Goal: Information Seeking & Learning: Learn about a topic

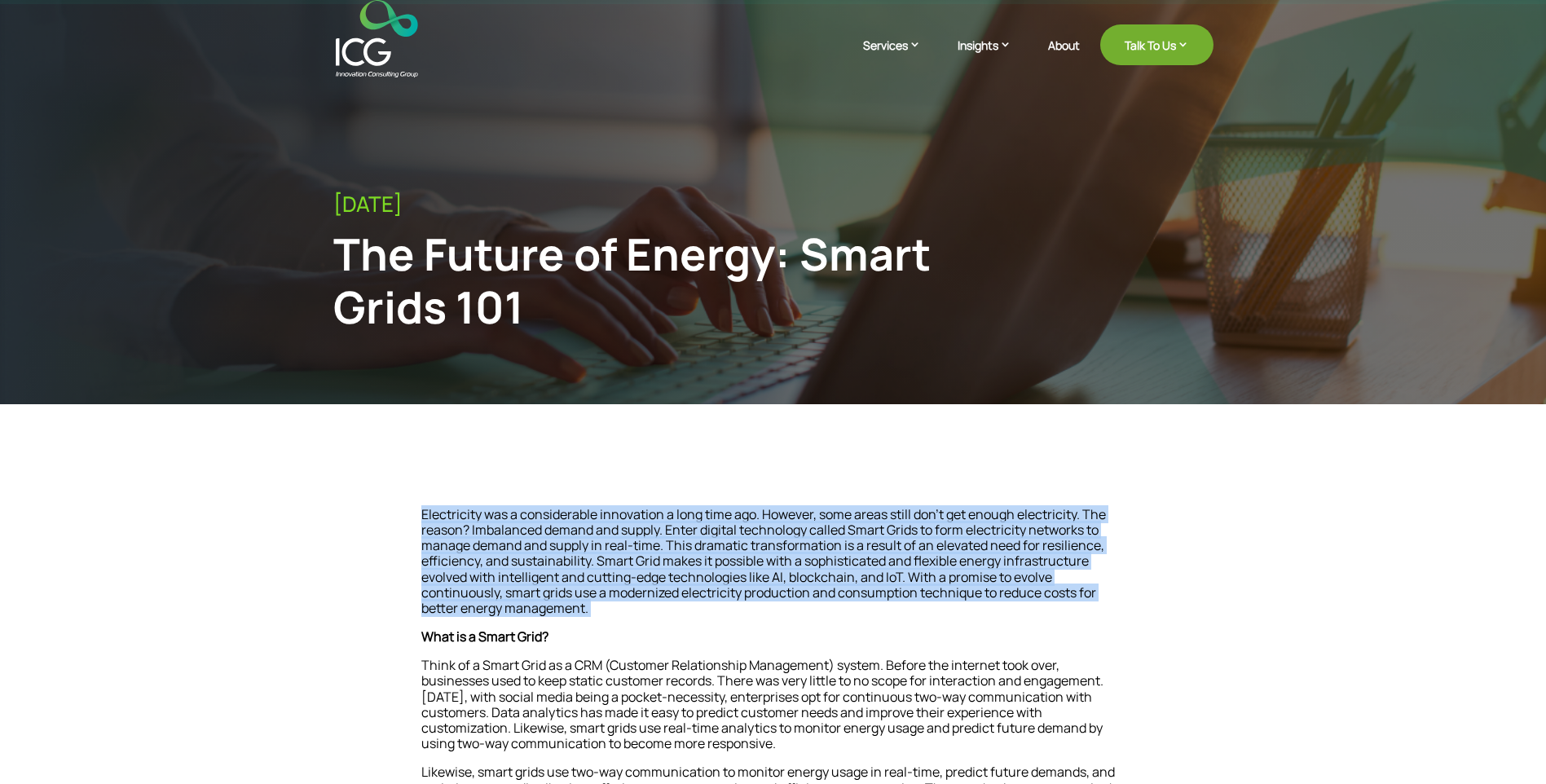
drag, startPoint x: 422, startPoint y: 516, endPoint x: 602, endPoint y: 607, distance: 201.7
click at [602, 607] on p "Electricity was a considerable innovation a long time ago. However, some areas …" at bounding box center [773, 568] width 704 height 122
drag, startPoint x: 602, startPoint y: 607, endPoint x: 594, endPoint y: 616, distance: 12.0
click at [591, 616] on span at bounding box center [589, 608] width 3 height 18
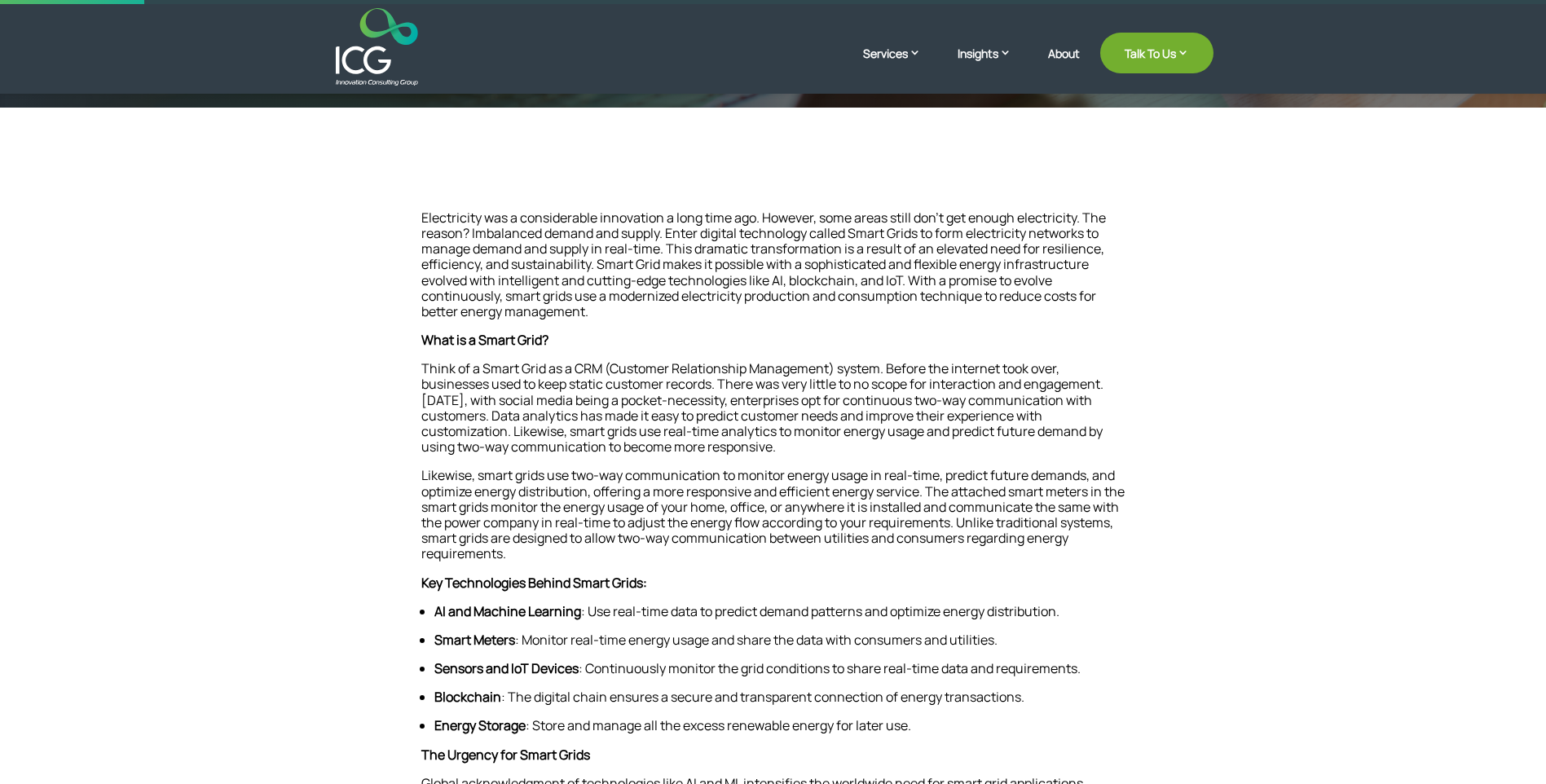
scroll to position [325, 0]
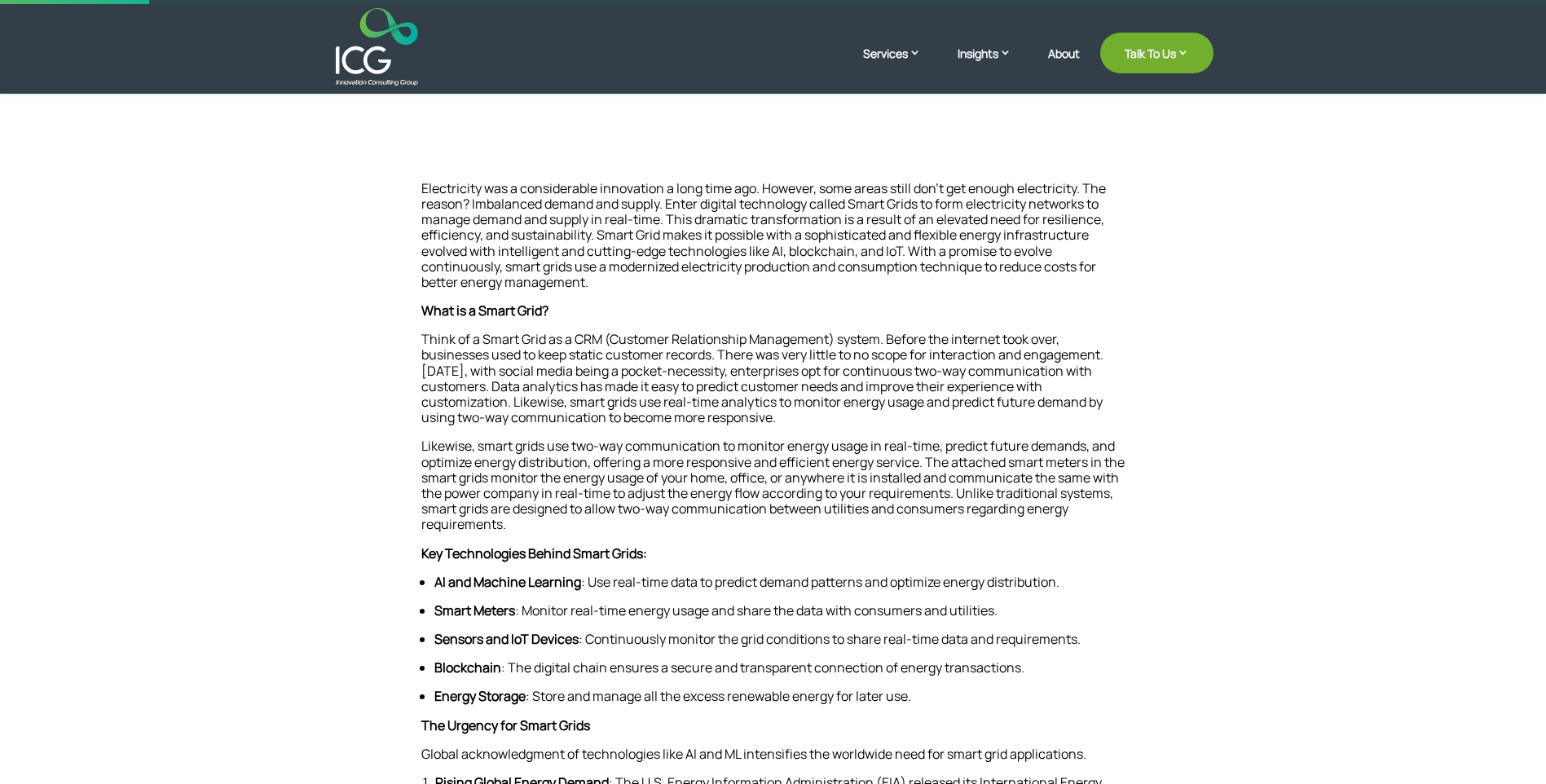
drag, startPoint x: 427, startPoint y: 191, endPoint x: 553, endPoint y: 542, distance: 372.9
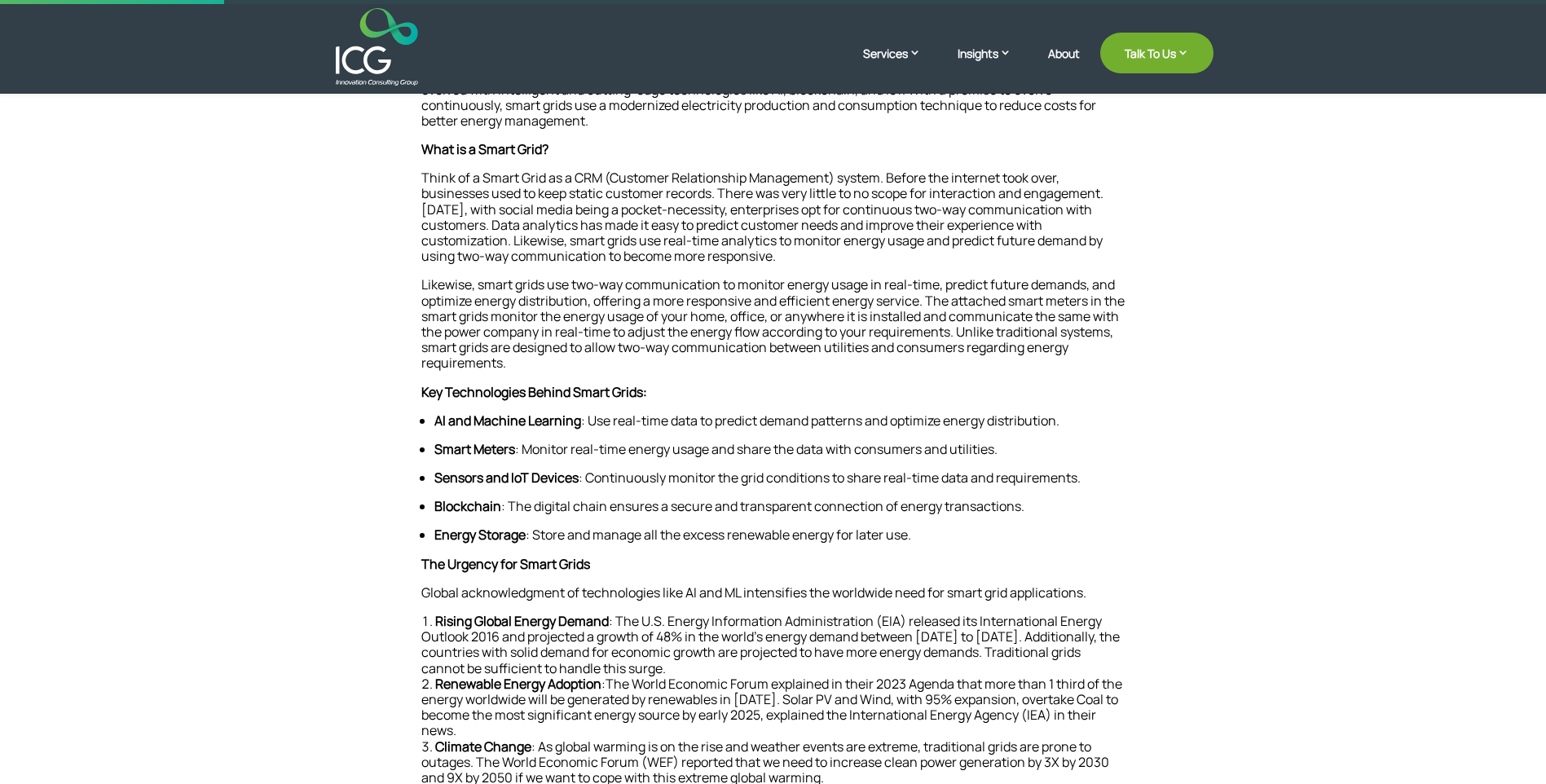
scroll to position [489, 0]
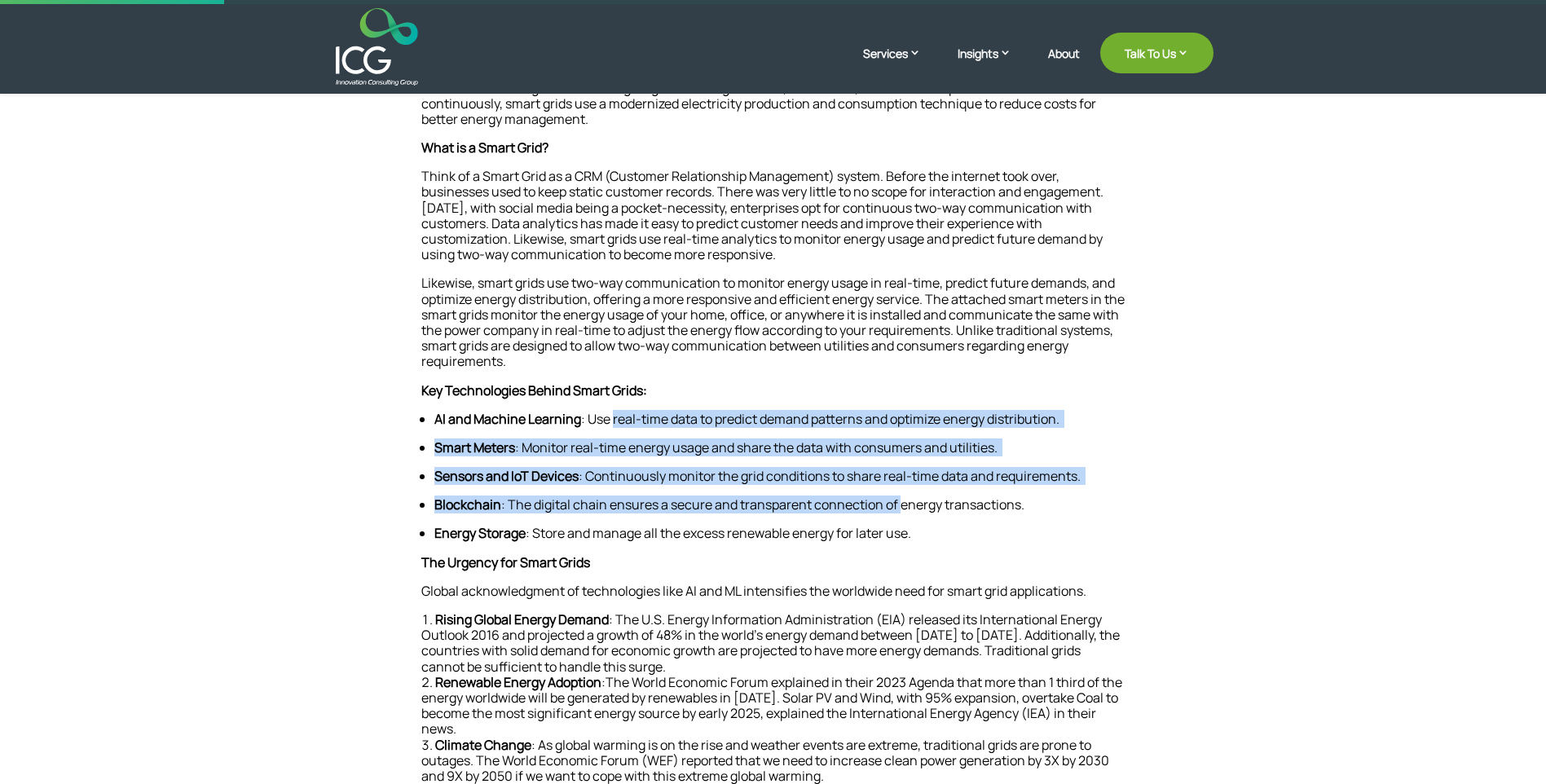
drag, startPoint x: 621, startPoint y: 423, endPoint x: 898, endPoint y: 503, distance: 288.3
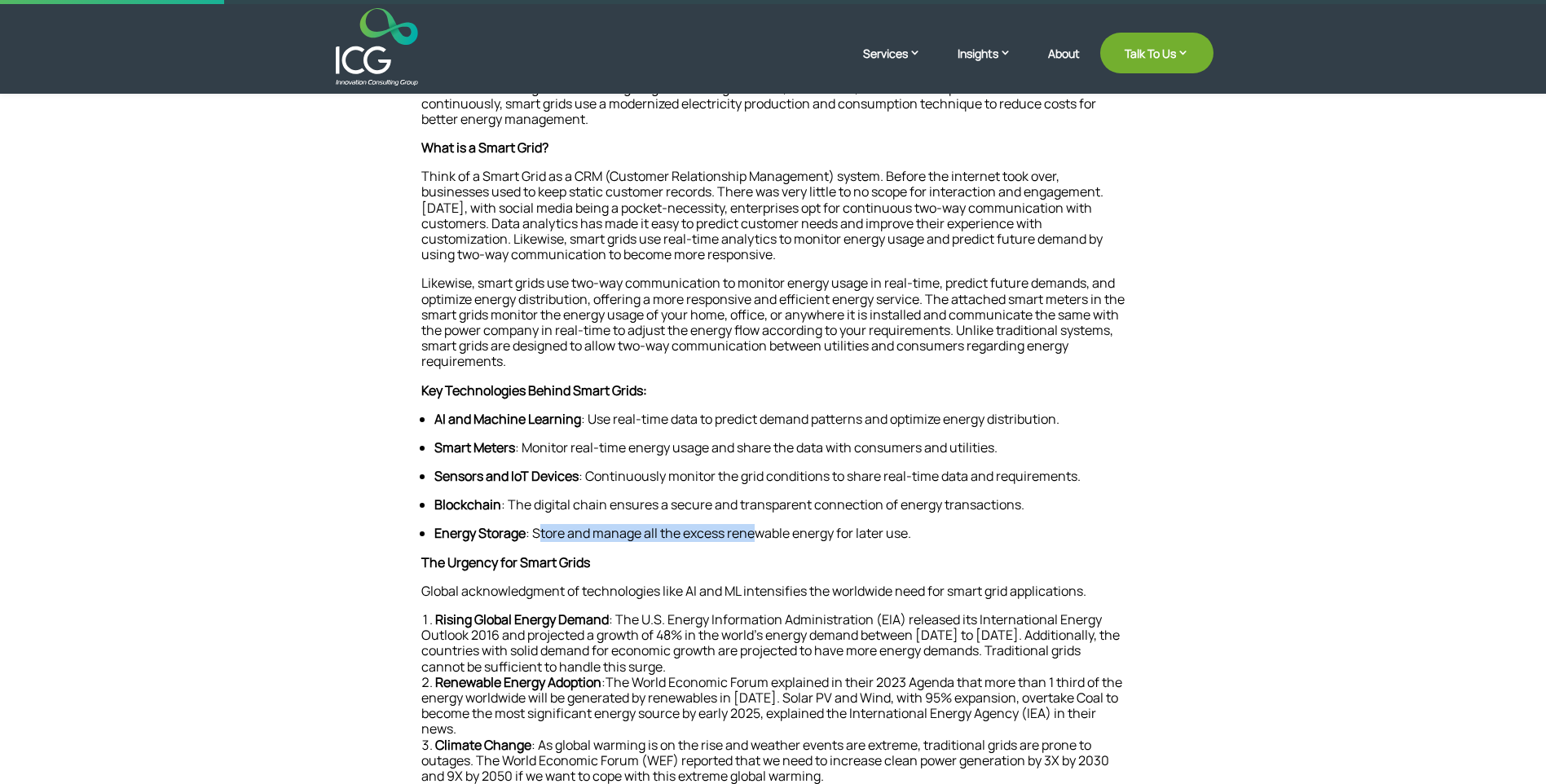
drag, startPoint x: 540, startPoint y: 535, endPoint x: 753, endPoint y: 533, distance: 213.0
click at [753, 533] on span ": Store and manage all the excess renewable energy for later use." at bounding box center [718, 533] width 386 height 18
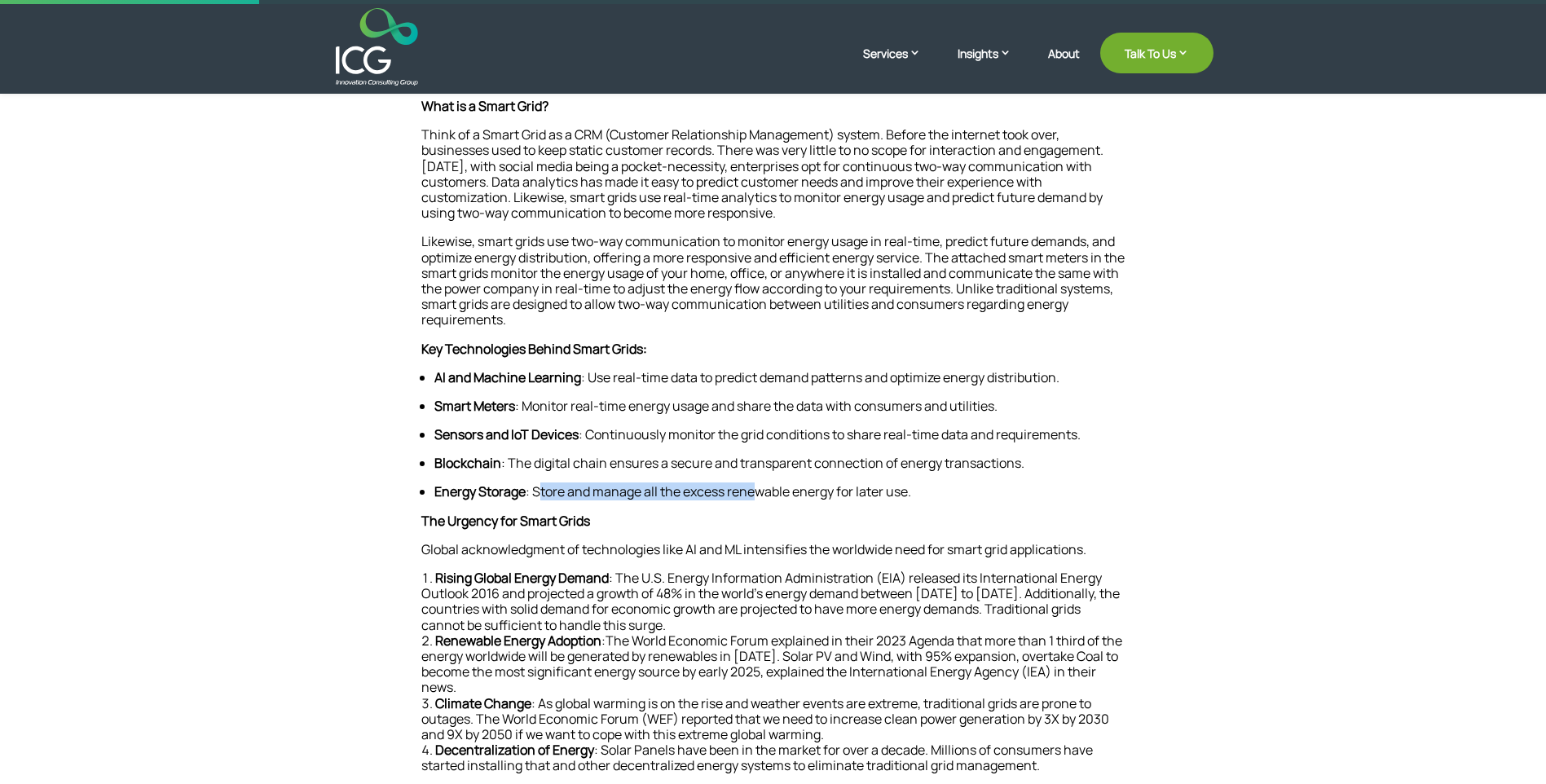
scroll to position [570, 0]
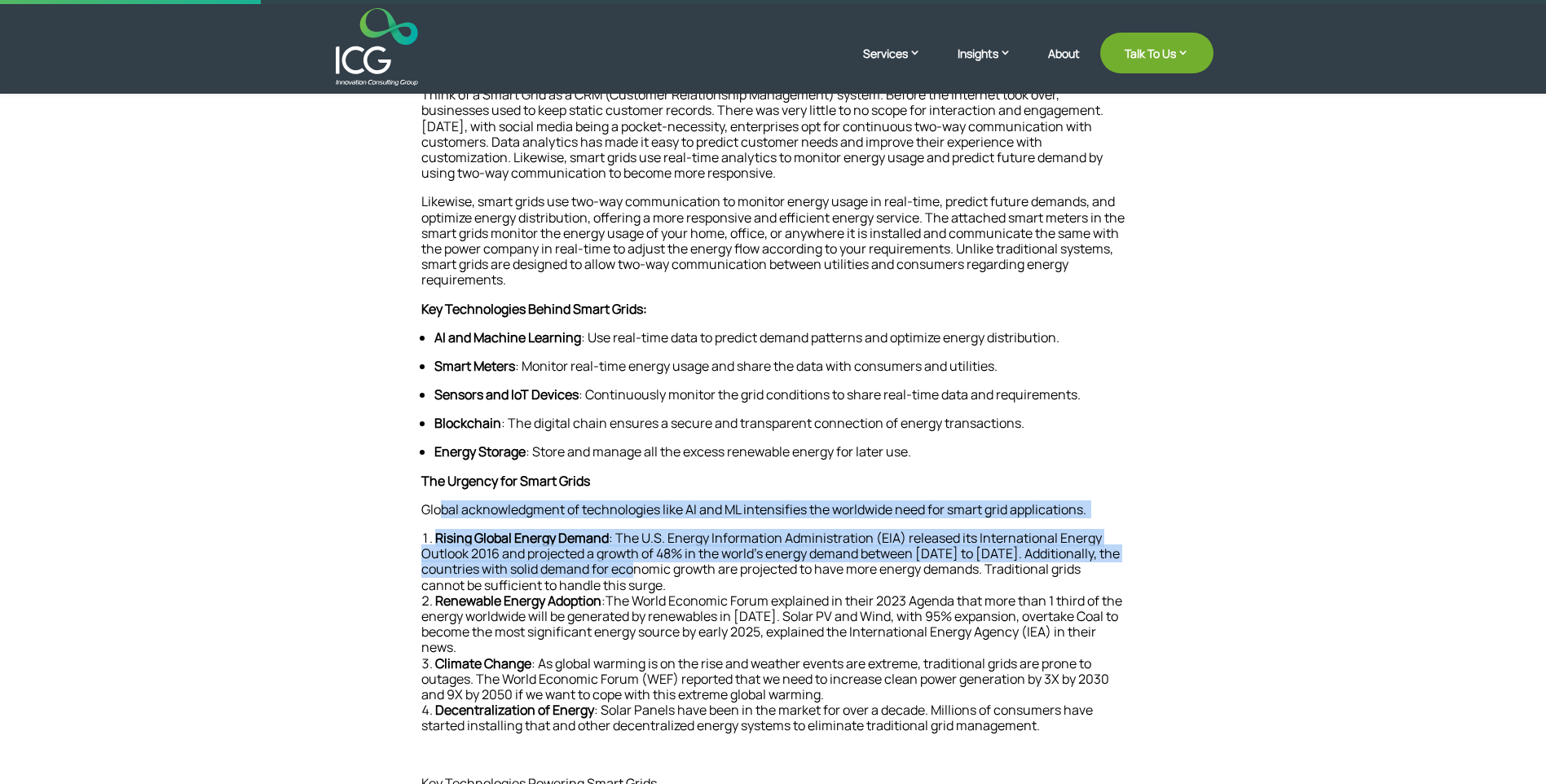
drag, startPoint x: 440, startPoint y: 512, endPoint x: 666, endPoint y: 574, distance: 234.4
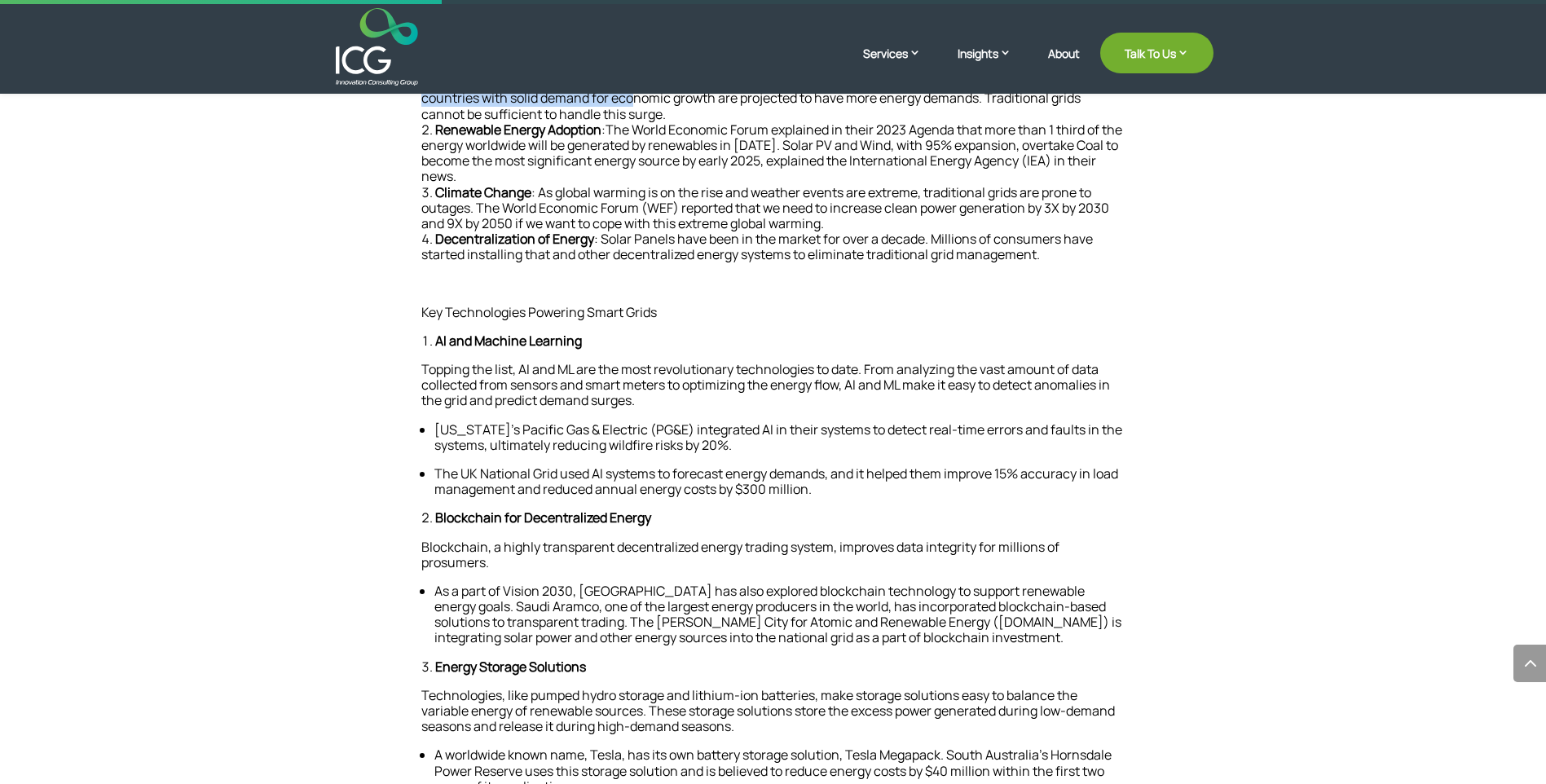
scroll to position [1059, 0]
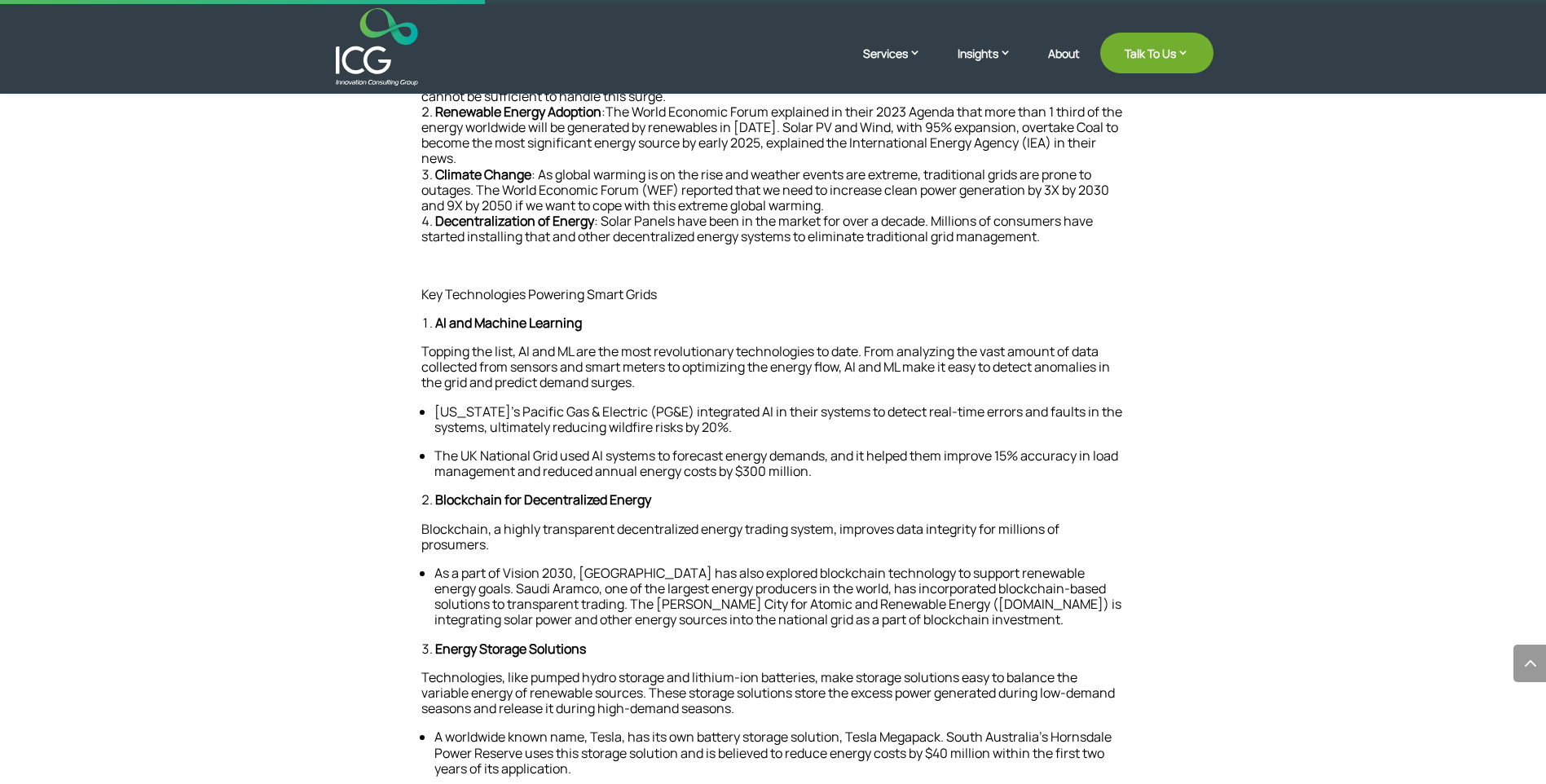
click at [528, 428] on span "[US_STATE]’s Pacific Gas & Electric (PG&E) integrated AI in their systems to de…" at bounding box center [778, 419] width 688 height 33
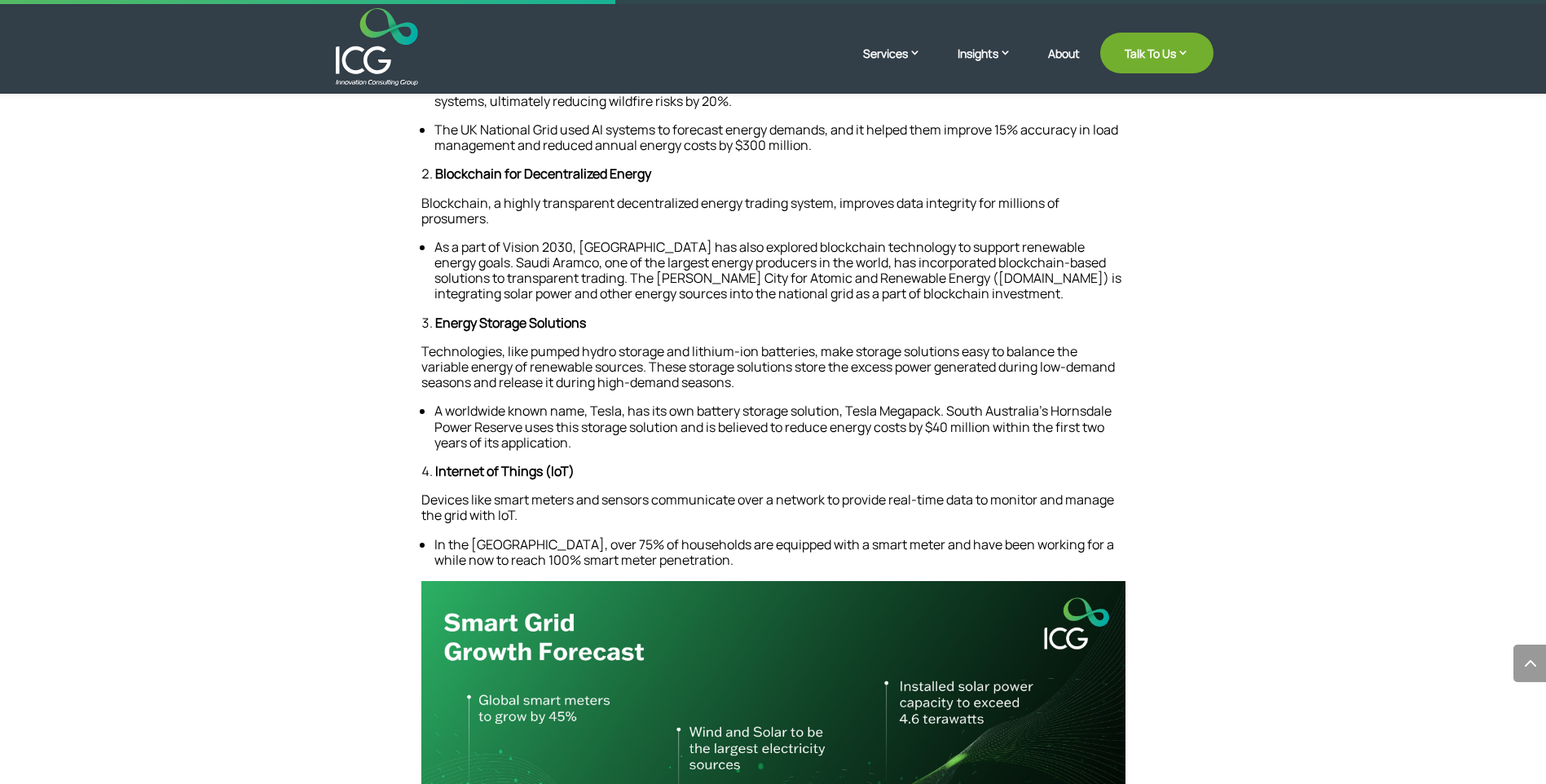
scroll to position [1304, 0]
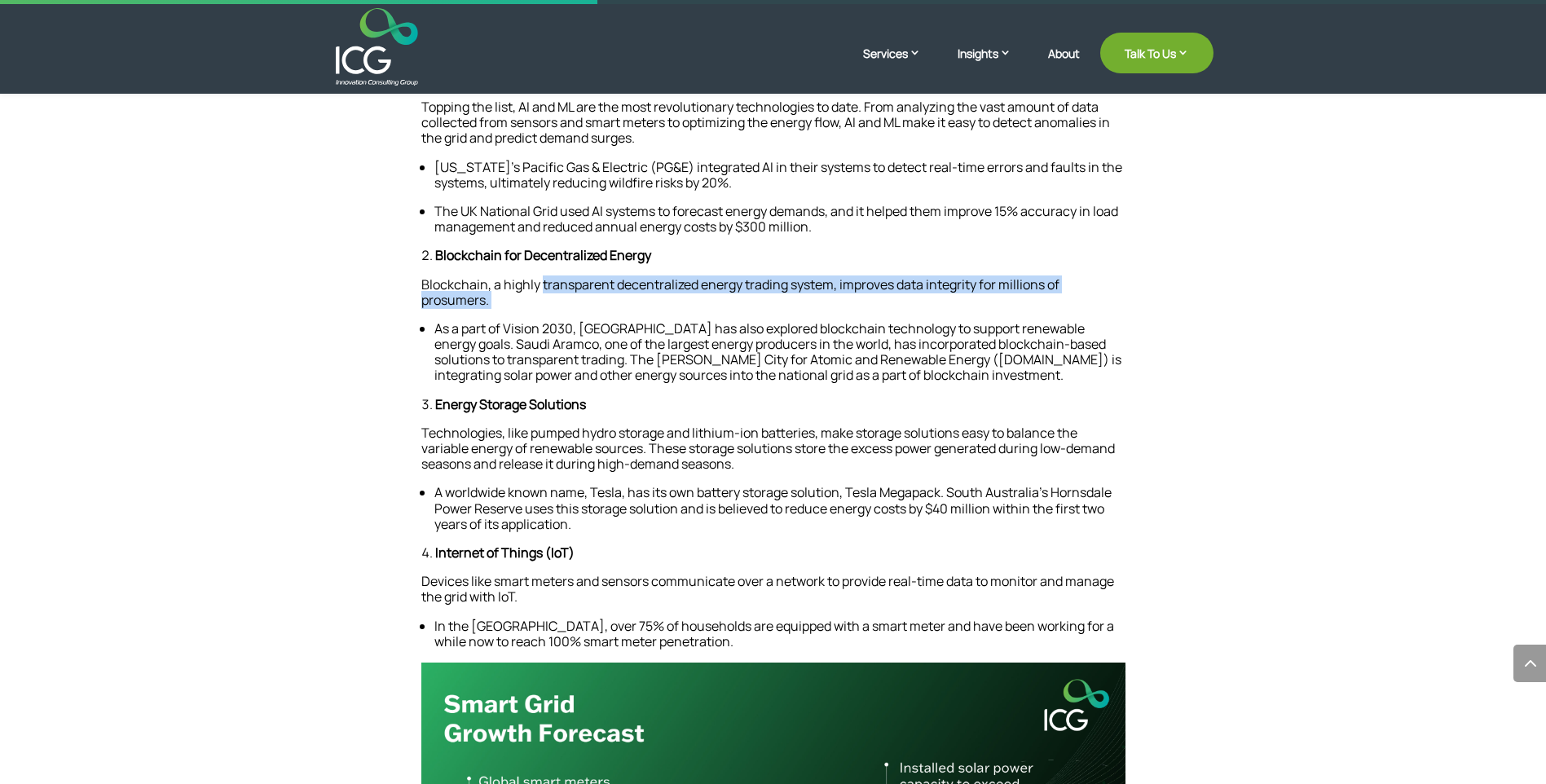
drag, startPoint x: 542, startPoint y: 288, endPoint x: 635, endPoint y: 317, distance: 97.4
click at [635, 317] on p "Blockchain, a highly transparent decentralized energy trading system, improves …" at bounding box center [773, 298] width 704 height 44
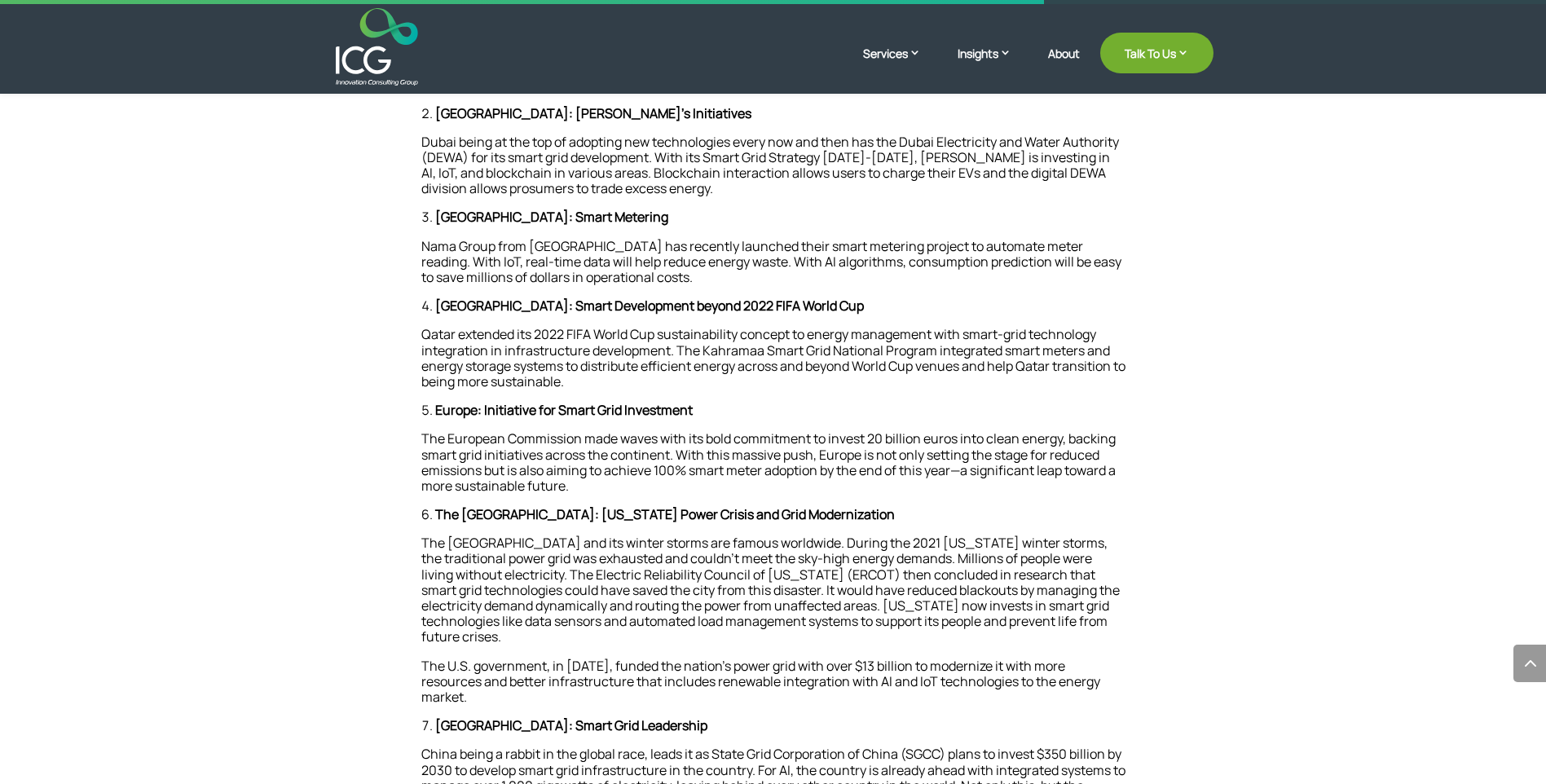
scroll to position [2363, 0]
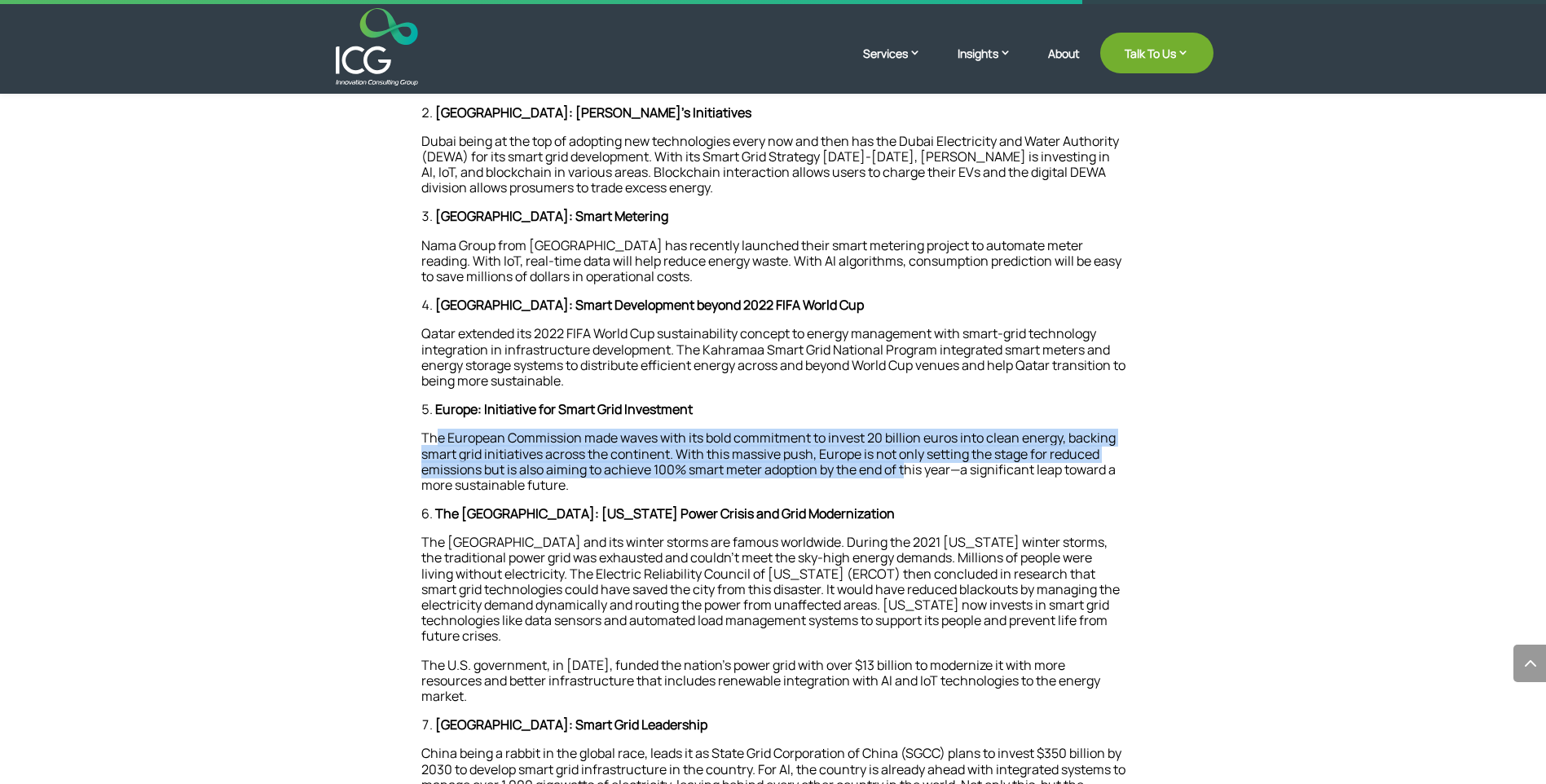
drag, startPoint x: 440, startPoint y: 435, endPoint x: 907, endPoint y: 468, distance: 468.2
click at [907, 468] on span "The European Commission made waves with its bold commitment to invest 20 billio…" at bounding box center [768, 461] width 694 height 65
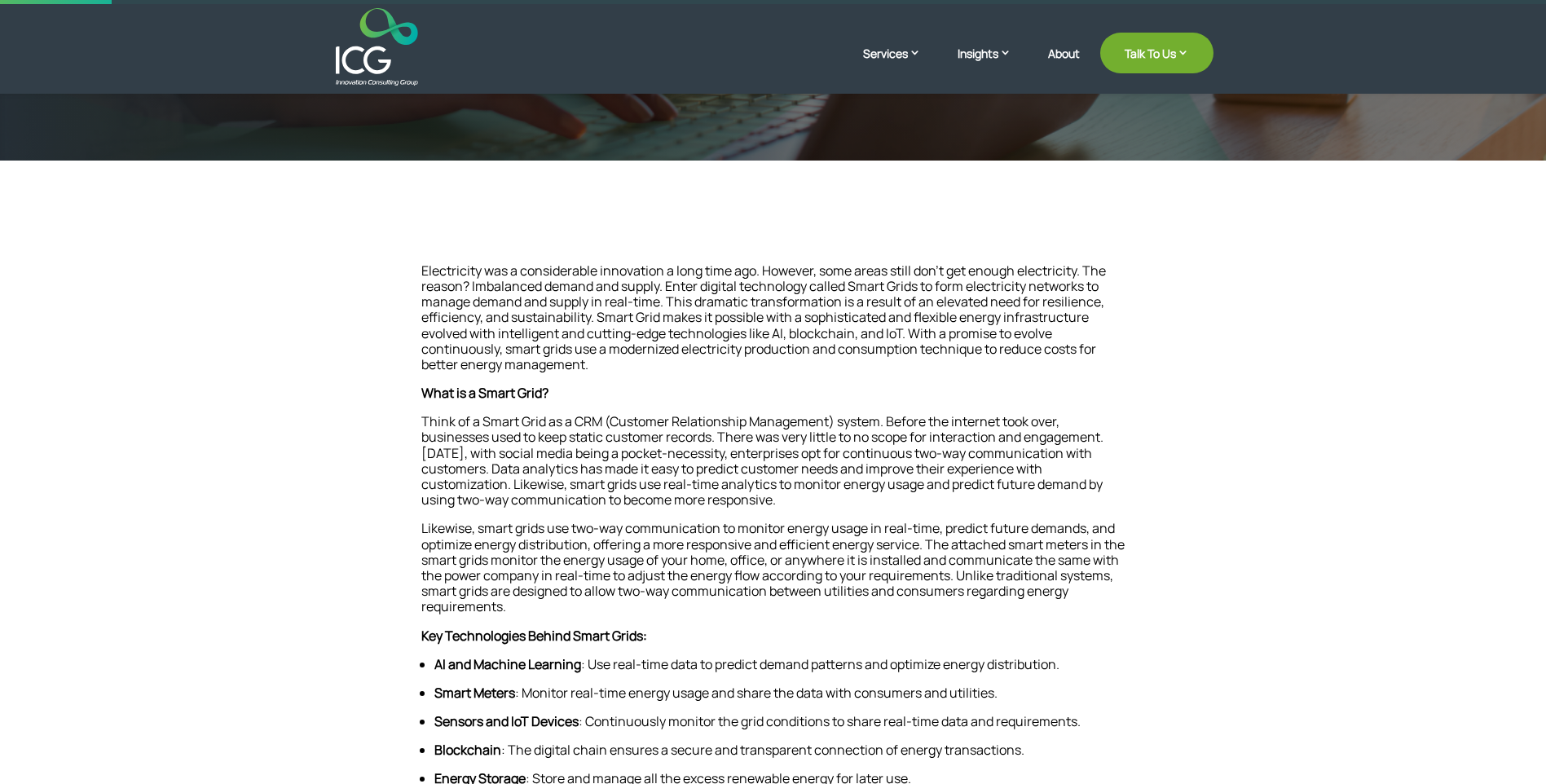
scroll to position [245, 0]
